Goal: Task Accomplishment & Management: Manage account settings

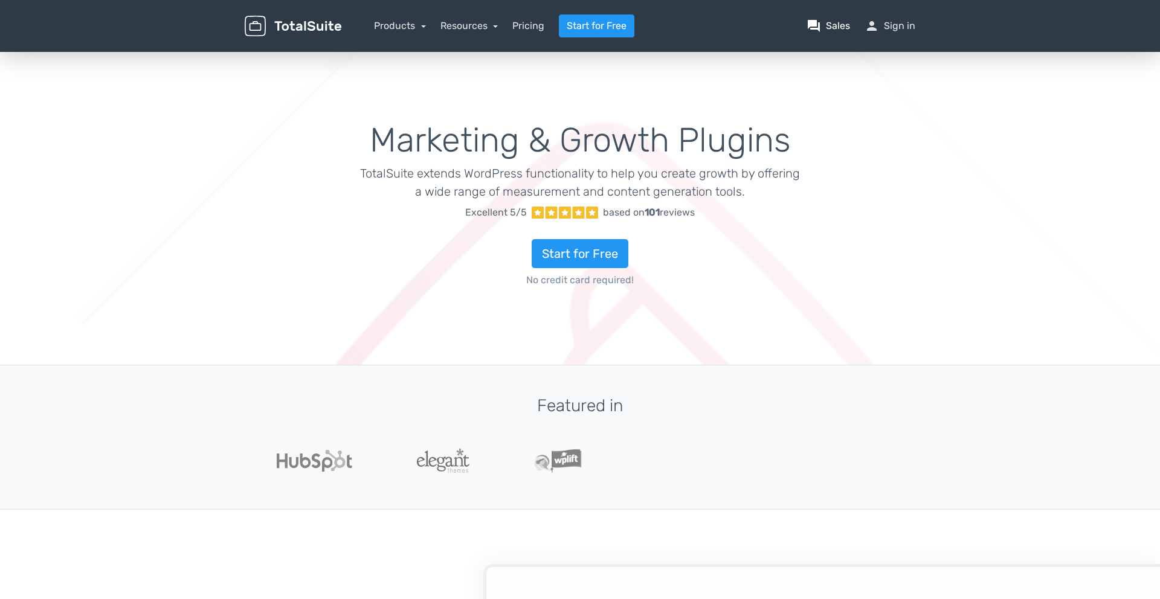
type input "totalsuite"
click at [929, 29] on header "menu Products TotalPoll WordPress Poll and Contest Plugin TotalContest TotalRat…" at bounding box center [580, 26] width 1160 height 52
click at [921, 28] on nav "Products TotalPoll WordPress Poll and Contest Plugin TotalContest WordPress Con…" at bounding box center [637, 26] width 574 height 23
click at [917, 28] on nav "Products TotalPoll WordPress Poll and Contest Plugin TotalContest WordPress Con…" at bounding box center [637, 26] width 574 height 23
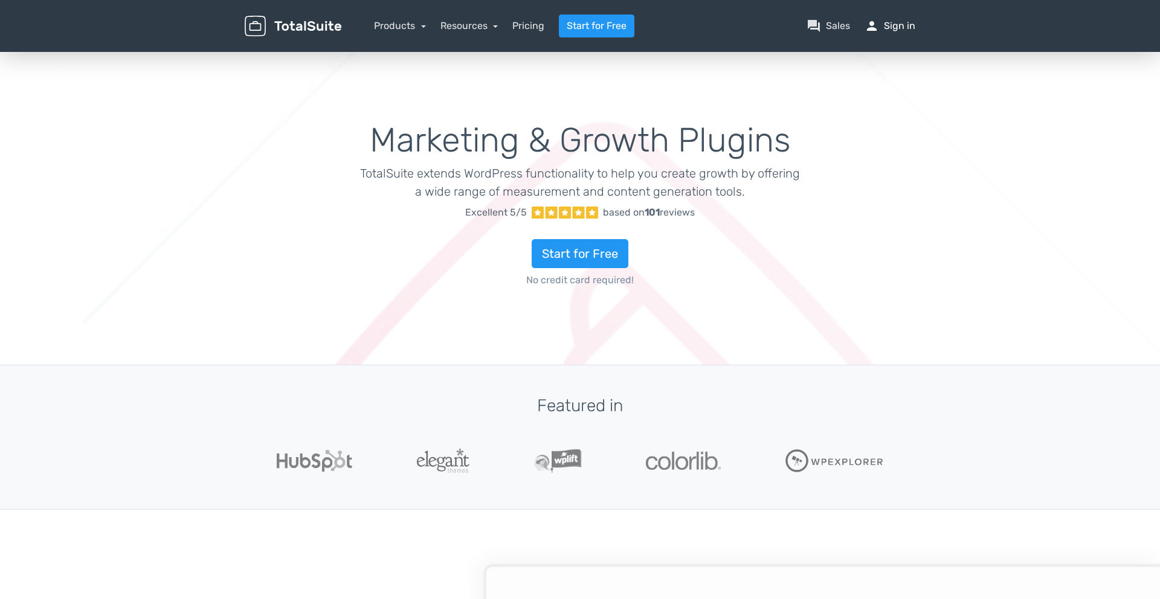
click at [891, 31] on link "person Sign in" at bounding box center [890, 26] width 51 height 15
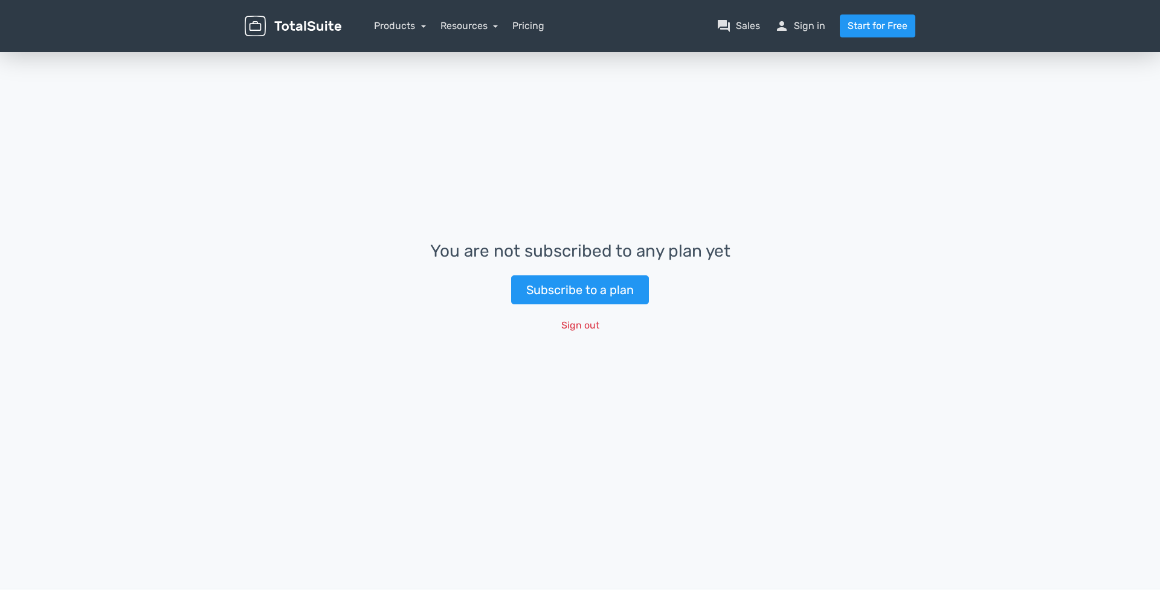
type input "totalsuite"
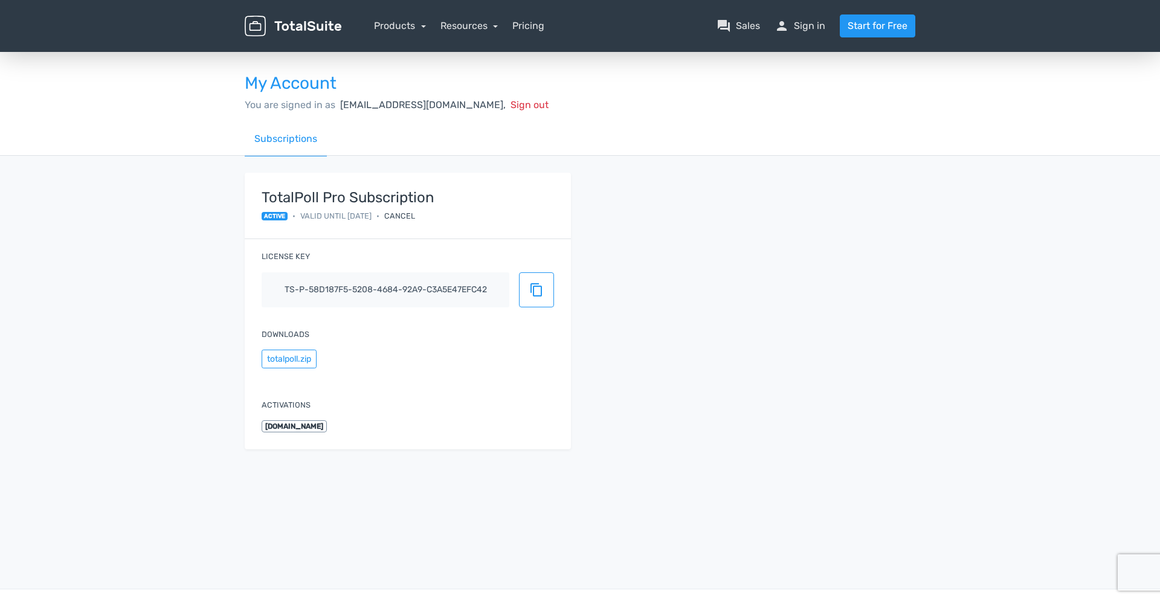
type input "totalsuite"
click at [511, 104] on span "Sign out" at bounding box center [530, 104] width 38 height 11
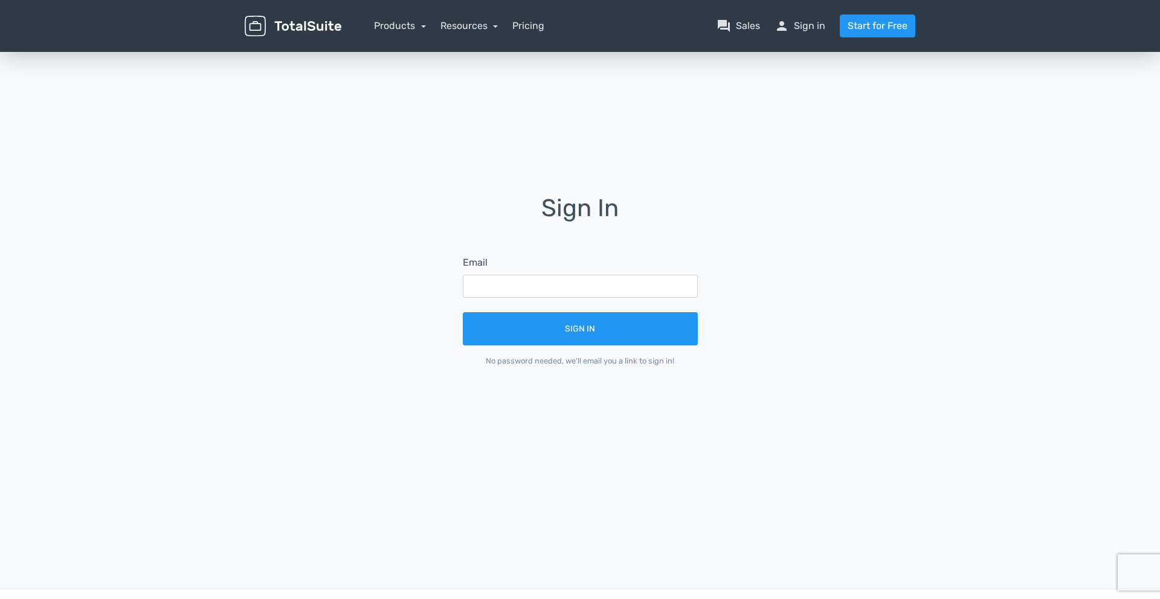
type input "totalsuite"
